Goal: Information Seeking & Learning: Learn about a topic

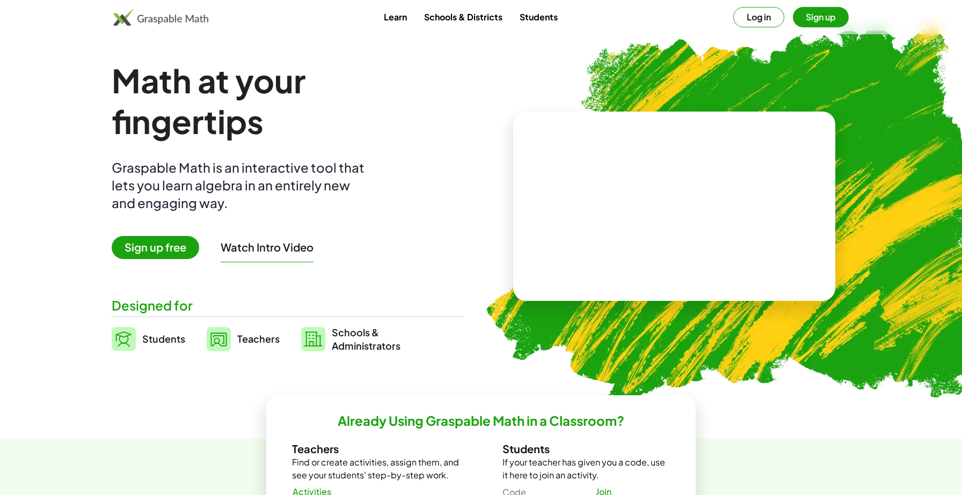
click at [466, 27] on div "Learn Schools & Districts Students Log in Sign up" at bounding box center [481, 17] width 962 height 34
click at [466, 16] on link "Schools & Districts" at bounding box center [463, 17] width 96 height 20
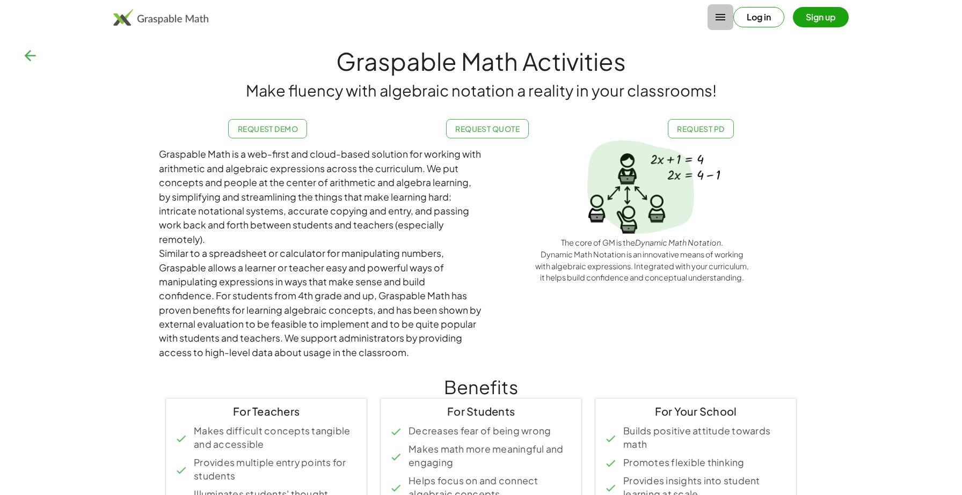
click at [718, 18] on icon "button" at bounding box center [720, 17] width 13 height 13
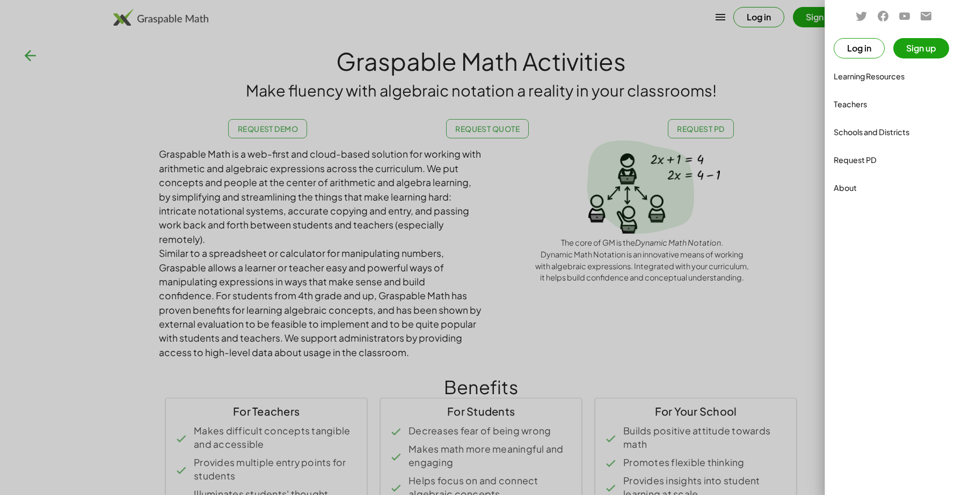
click at [862, 192] on div "About" at bounding box center [894, 187] width 120 height 13
click at [869, 79] on div "Learning Resources" at bounding box center [894, 76] width 120 height 13
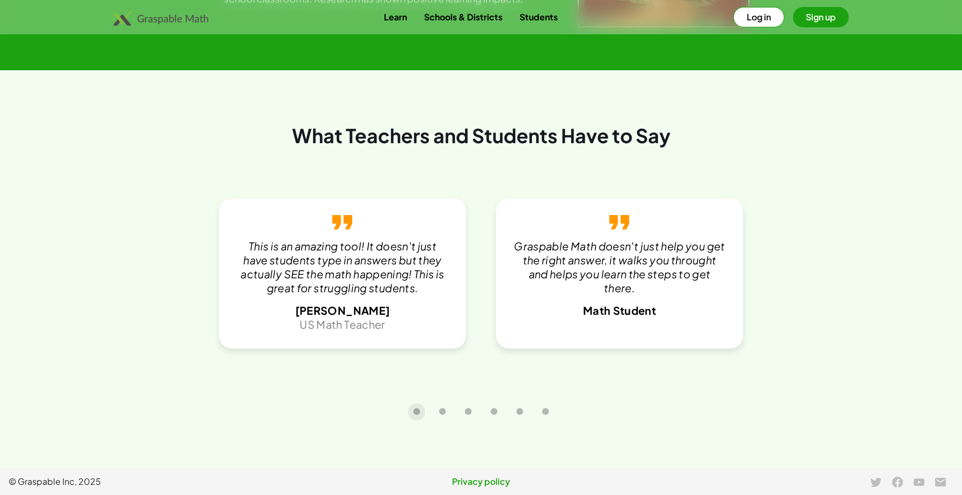
scroll to position [2301, 0]
